Goal: Task Accomplishment & Management: Manage account settings

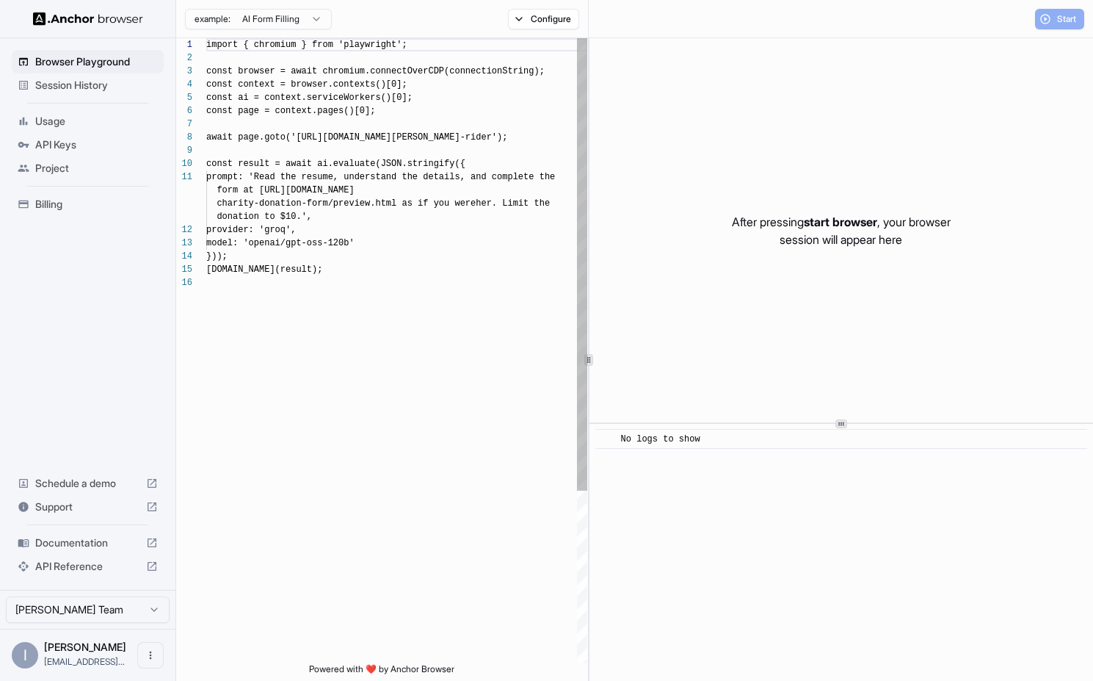
scroll to position [132, 0]
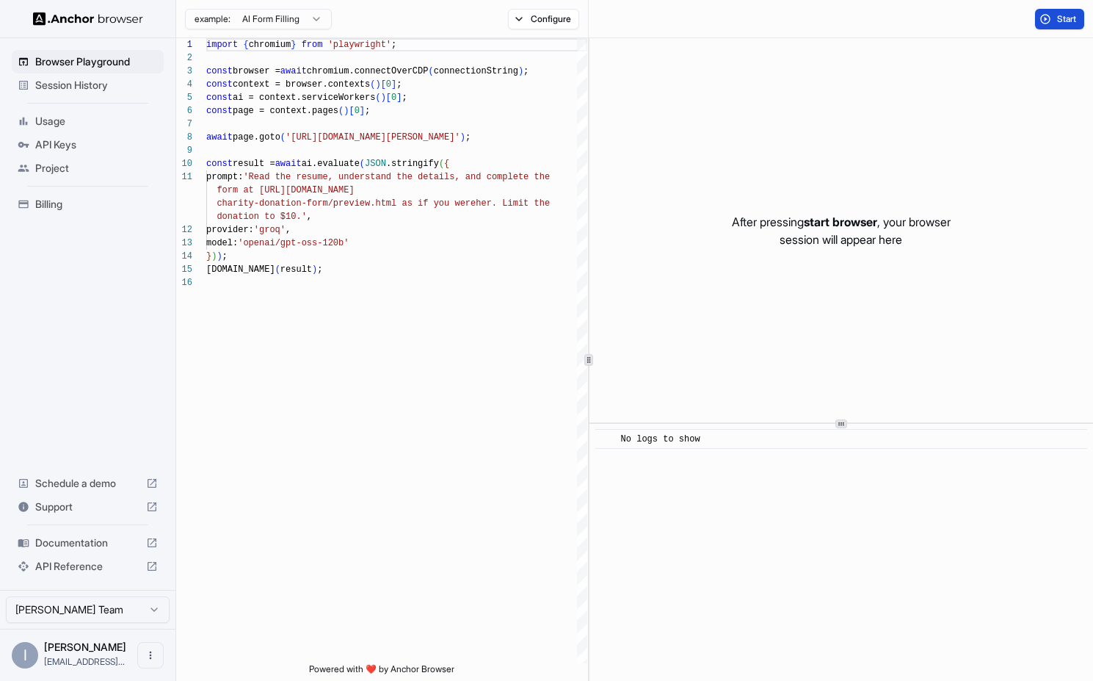
click at [1050, 13] on button "Start" at bounding box center [1059, 19] width 49 height 21
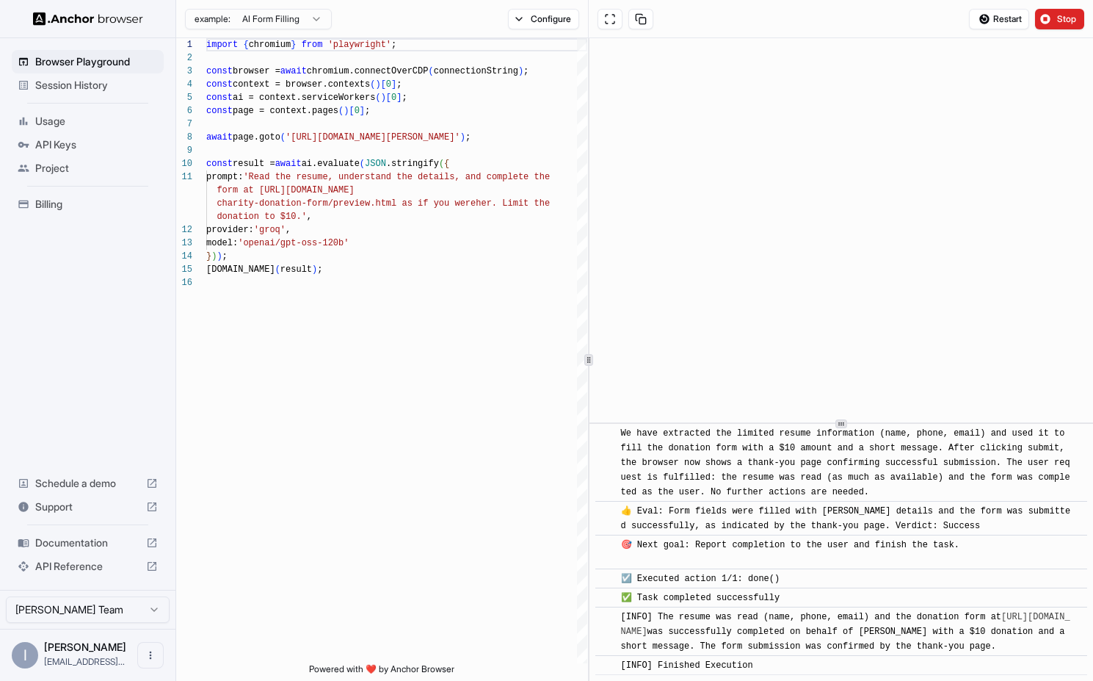
scroll to position [838, 0]
click at [59, 146] on span "API Keys" at bounding box center [96, 144] width 123 height 15
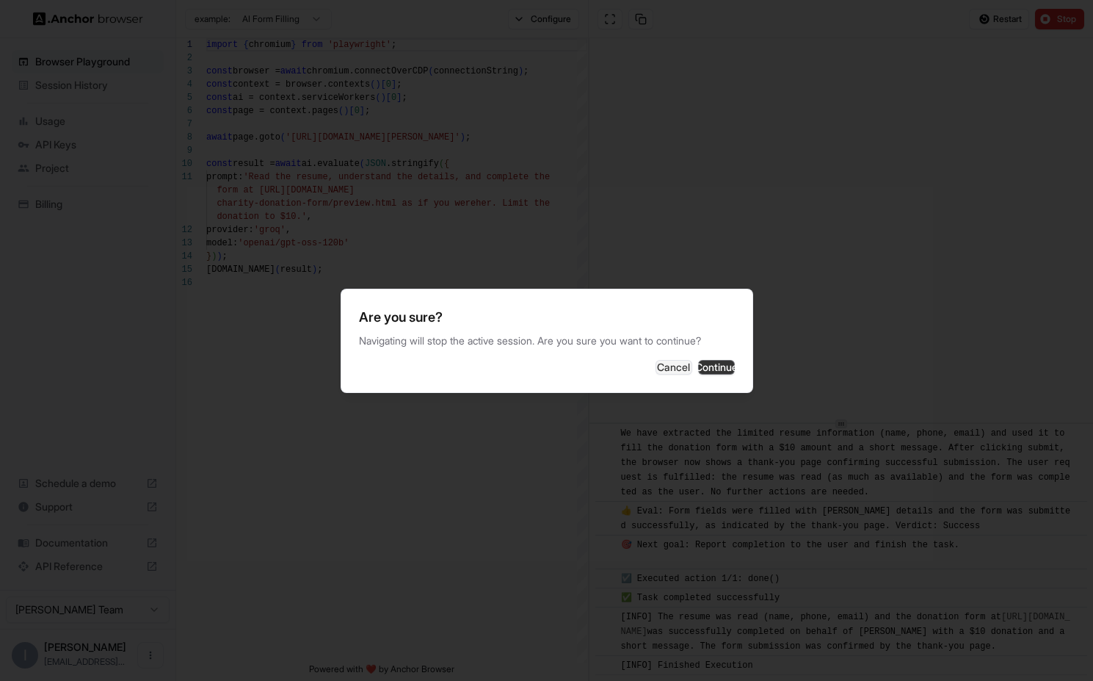
click at [698, 367] on button "Continue" at bounding box center [716, 367] width 37 height 15
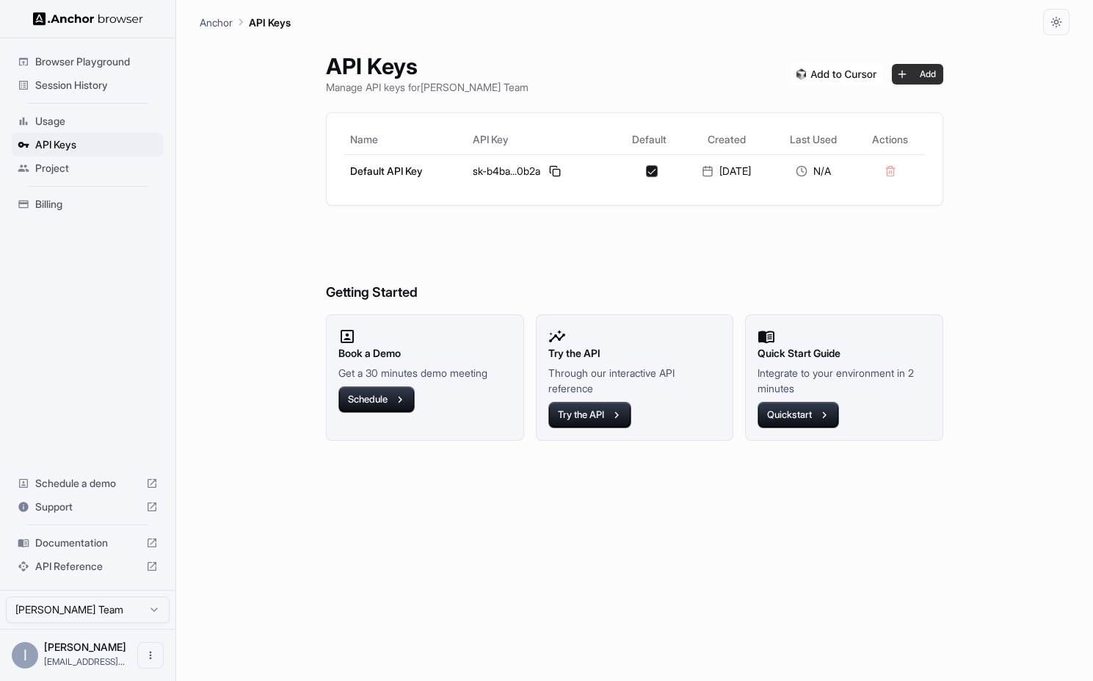
click at [929, 70] on button "Add" at bounding box center [917, 74] width 51 height 21
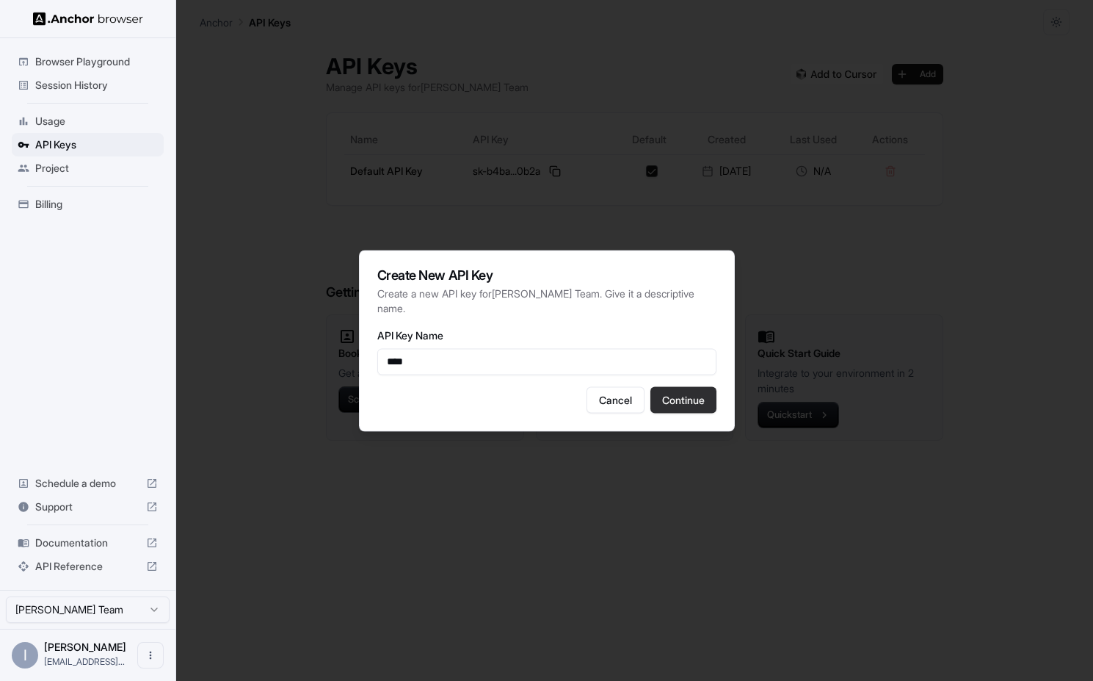
type input "****"
click at [672, 396] on button "Continue" at bounding box center [683, 399] width 66 height 26
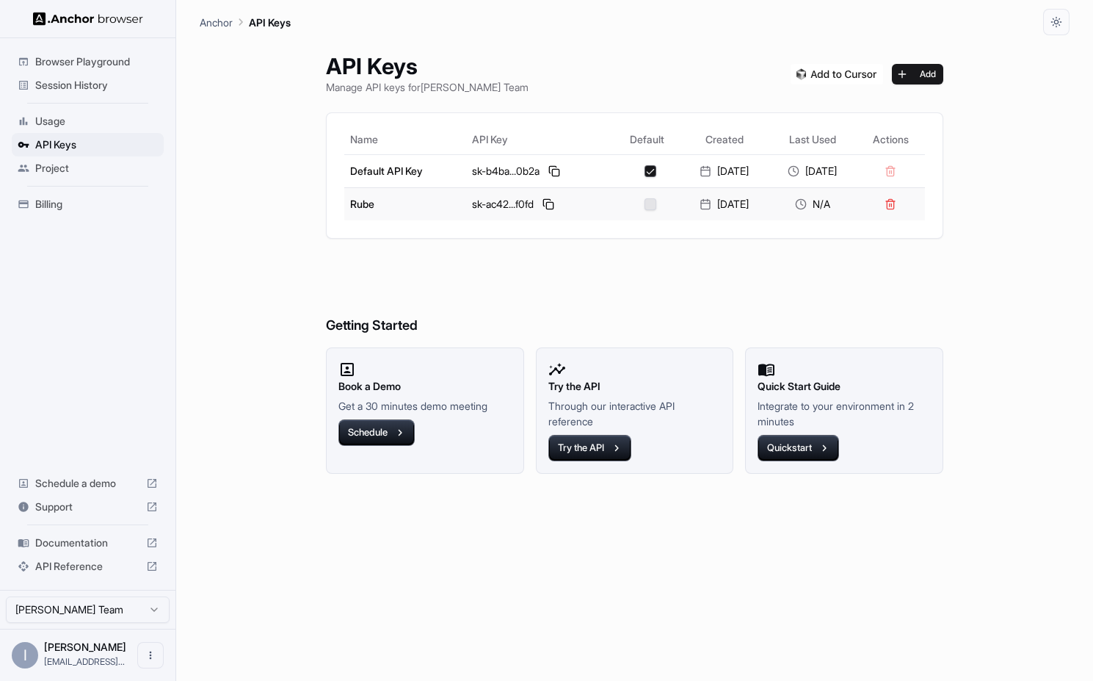
click at [645, 207] on button "button" at bounding box center [651, 204] width 12 height 12
click at [540, 205] on button at bounding box center [549, 204] width 18 height 18
click at [49, 199] on span "Billing" at bounding box center [96, 204] width 123 height 15
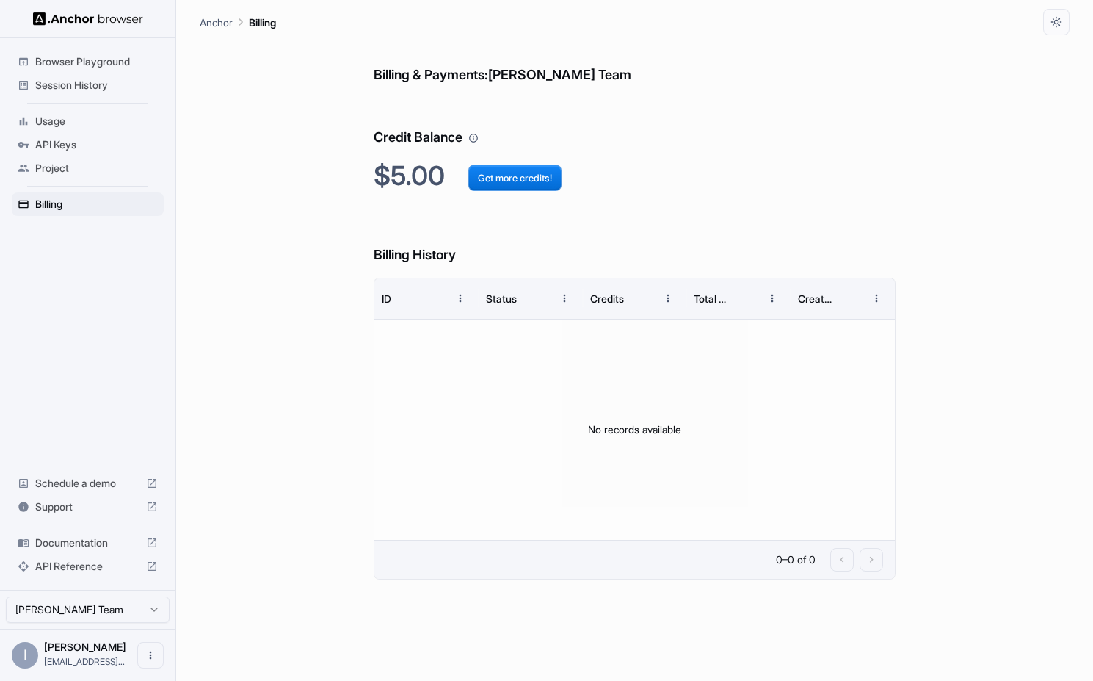
click at [59, 121] on span "Usage" at bounding box center [96, 121] width 123 height 15
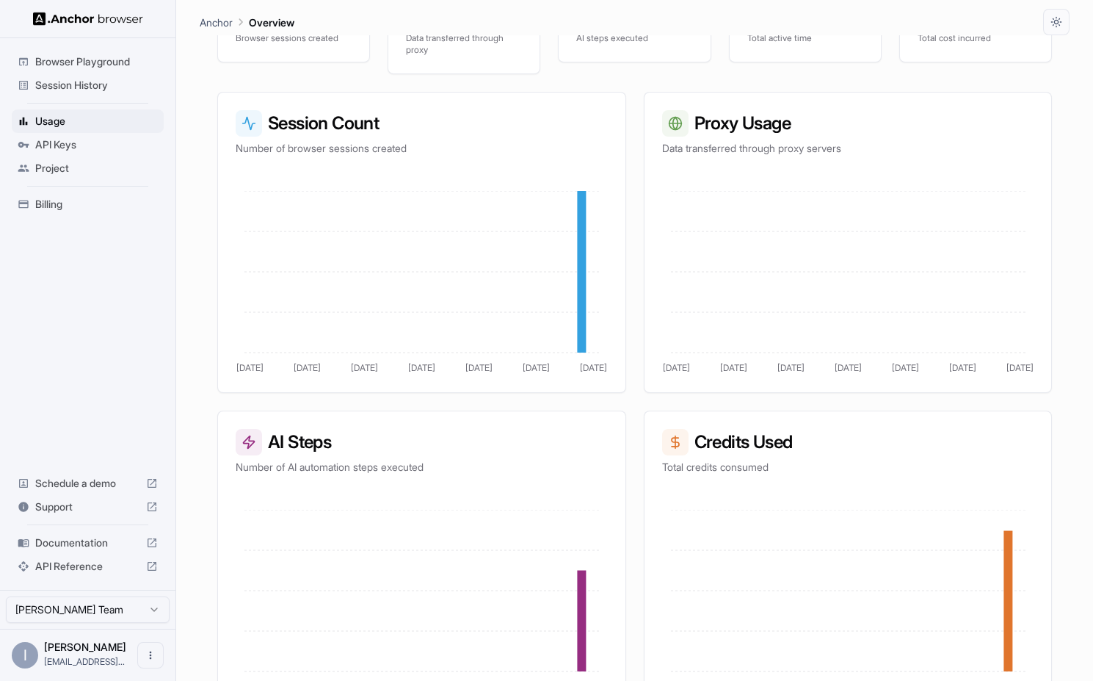
scroll to position [226, 0]
